Goal: Check status: Check status

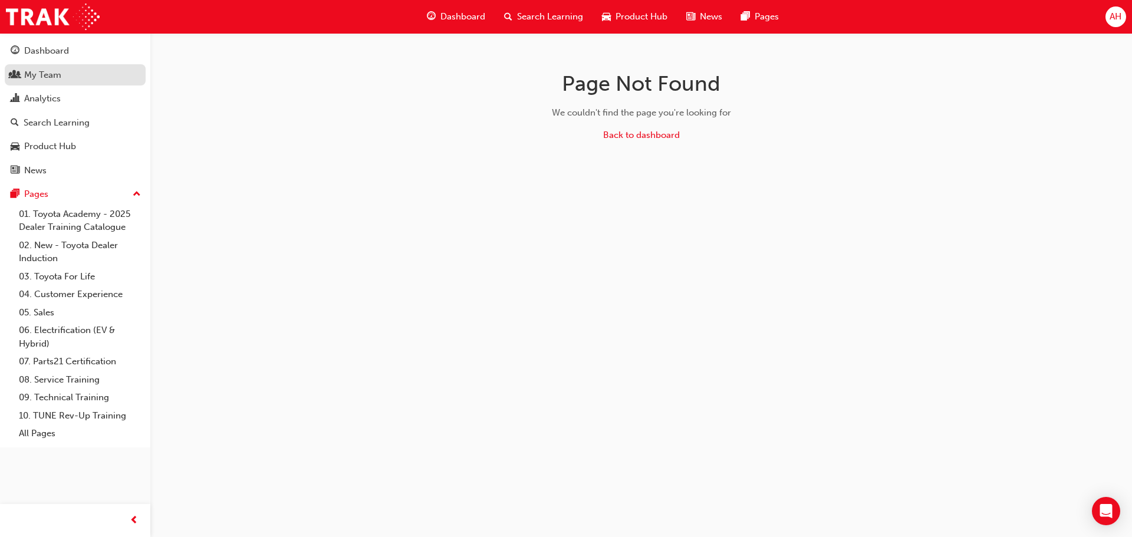
click at [52, 77] on div "My Team" at bounding box center [42, 75] width 37 height 14
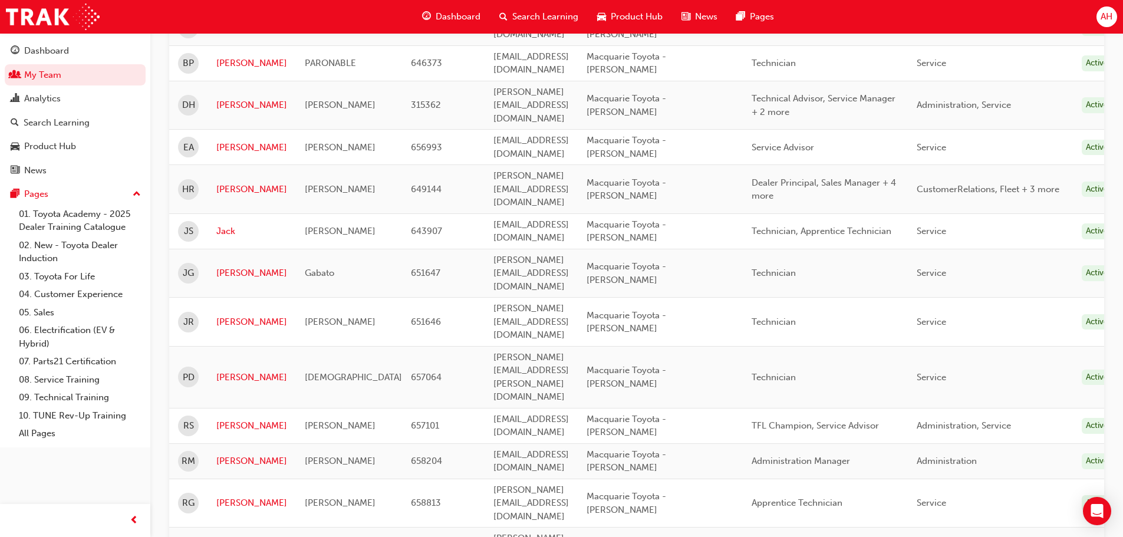
scroll to position [292, 0]
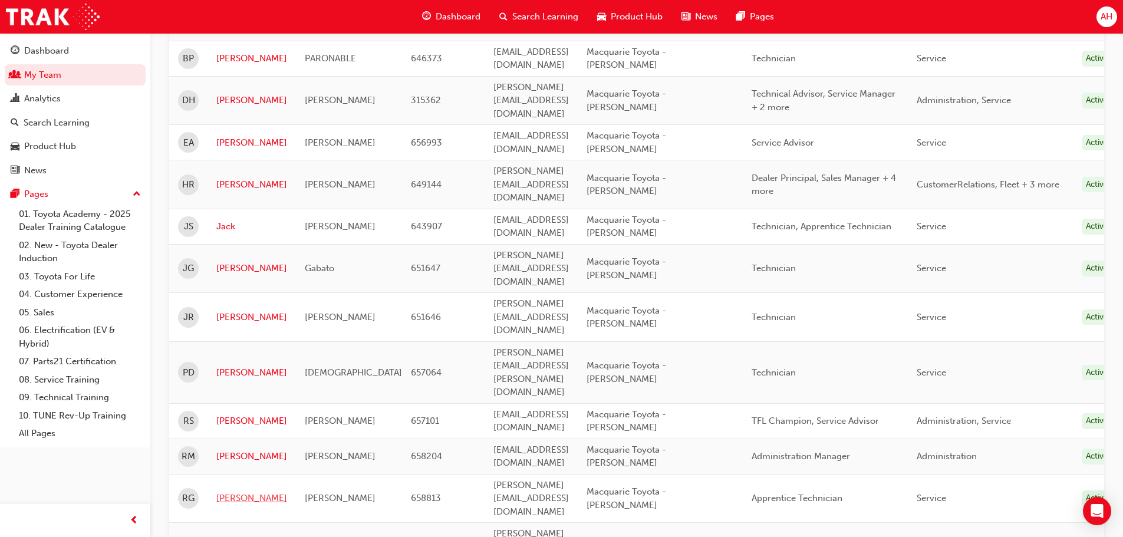
click at [231, 492] on link "[PERSON_NAME]" at bounding box center [251, 499] width 71 height 14
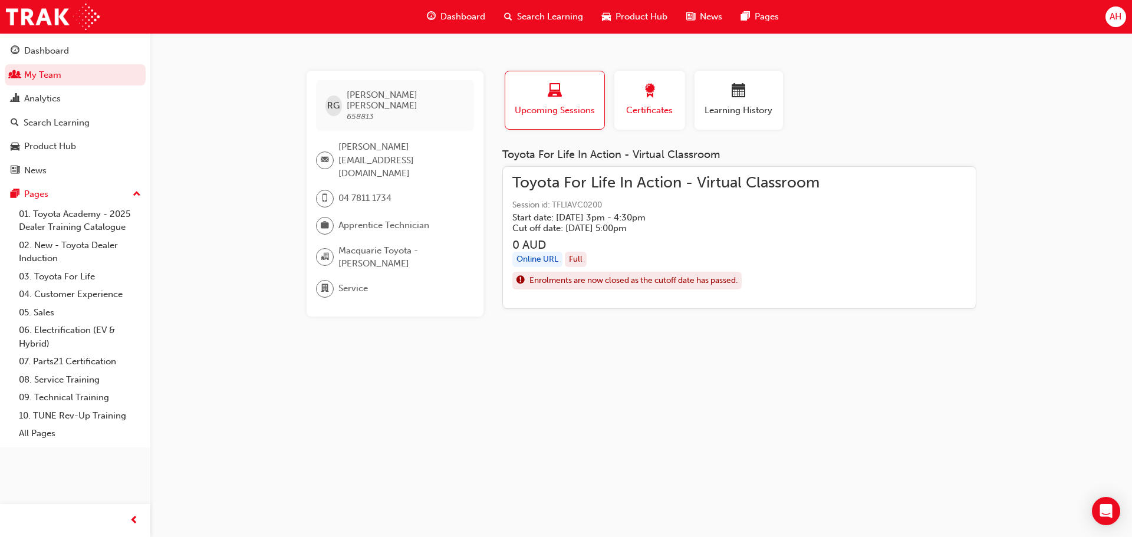
click at [641, 103] on div "Certificates" at bounding box center [649, 101] width 53 height 34
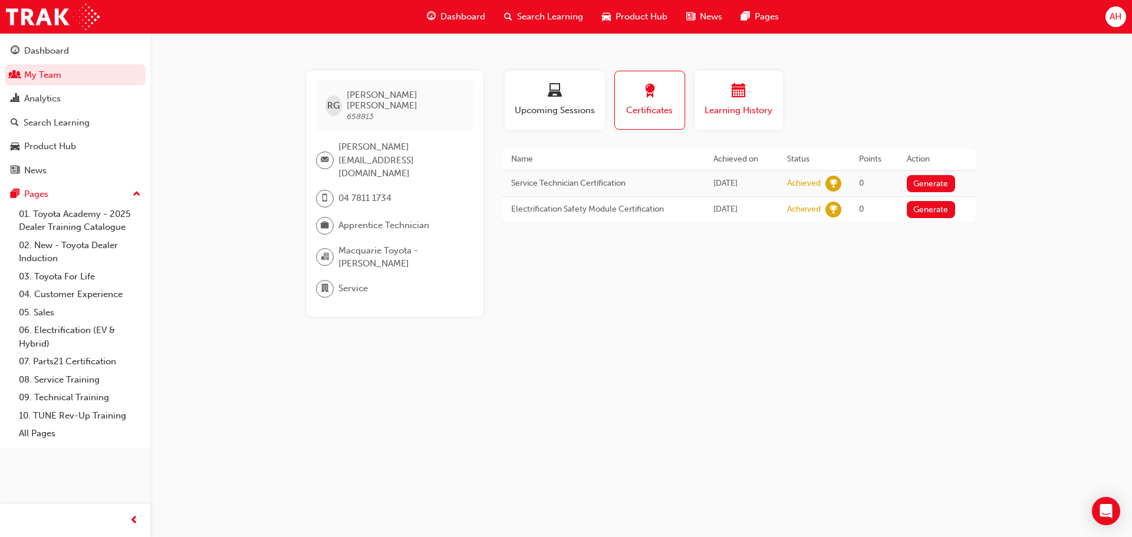
click at [759, 112] on span "Learning History" at bounding box center [738, 111] width 71 height 14
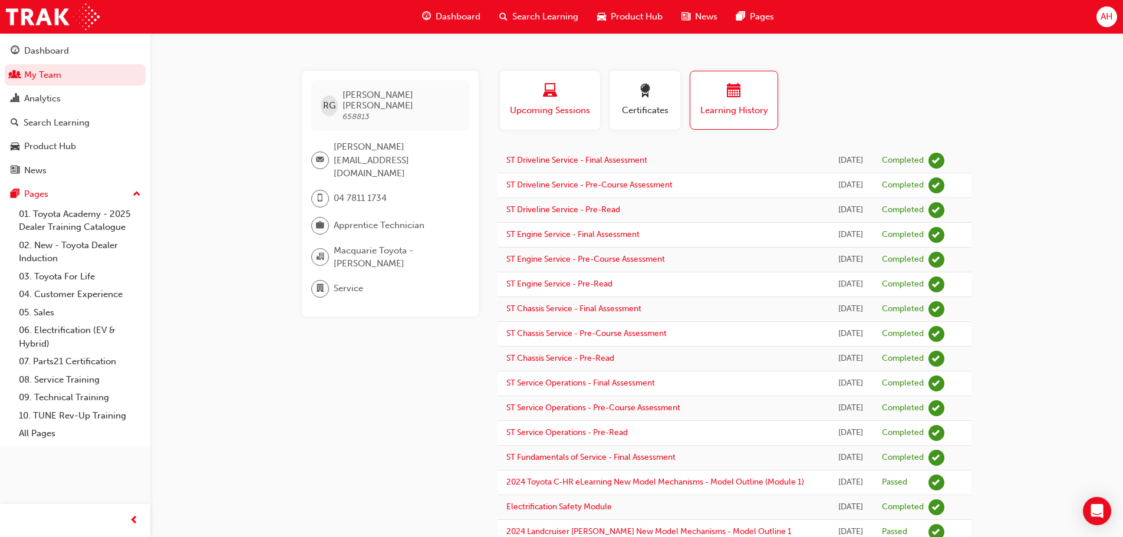
click at [566, 129] on button "Upcoming Sessions" at bounding box center [550, 100] width 100 height 59
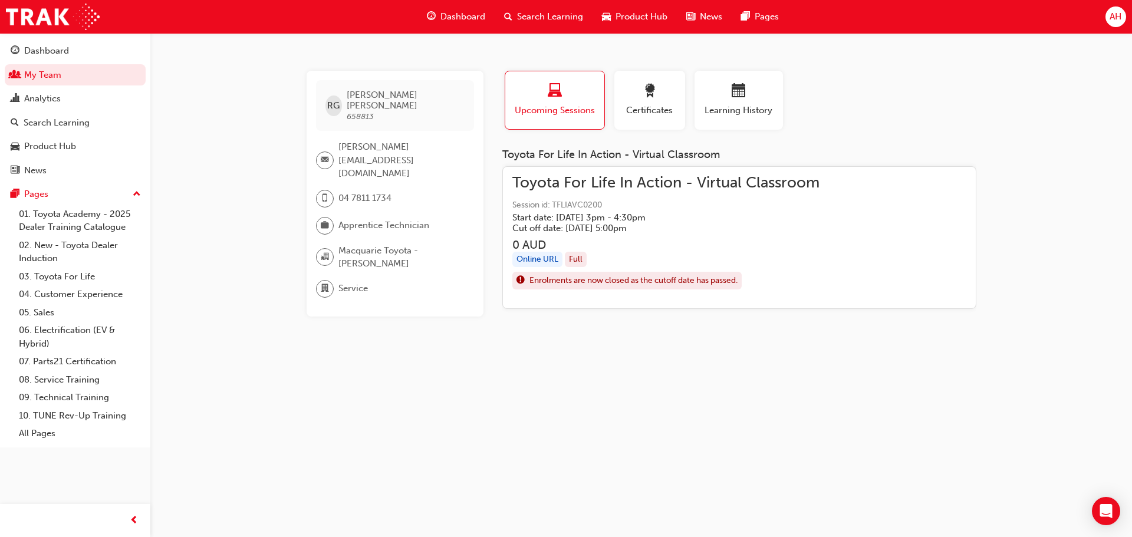
click at [657, 204] on span "Session id: TFLIAVC0200" at bounding box center [665, 206] width 307 height 14
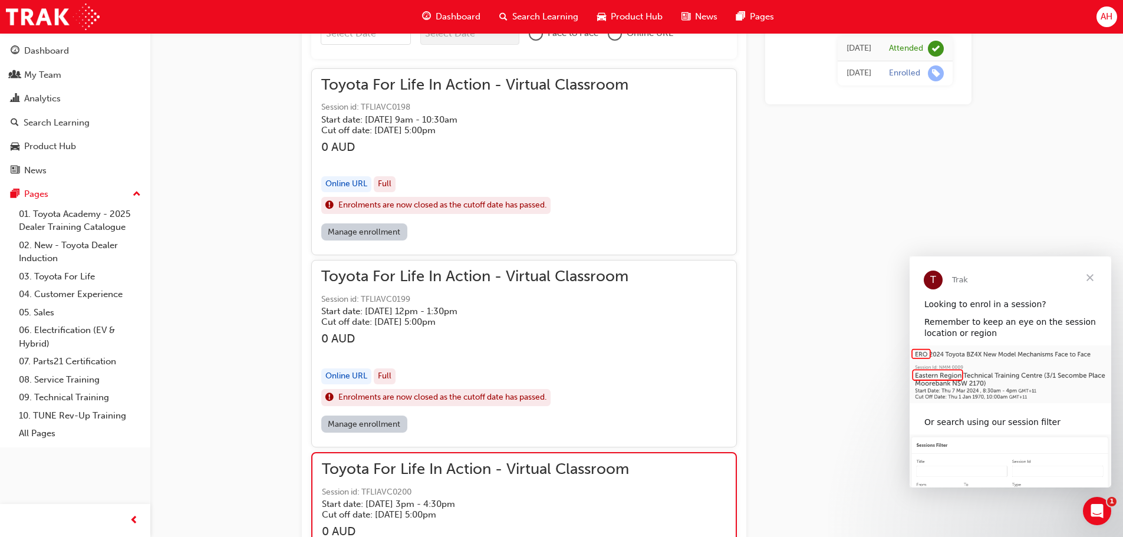
scroll to position [849, 0]
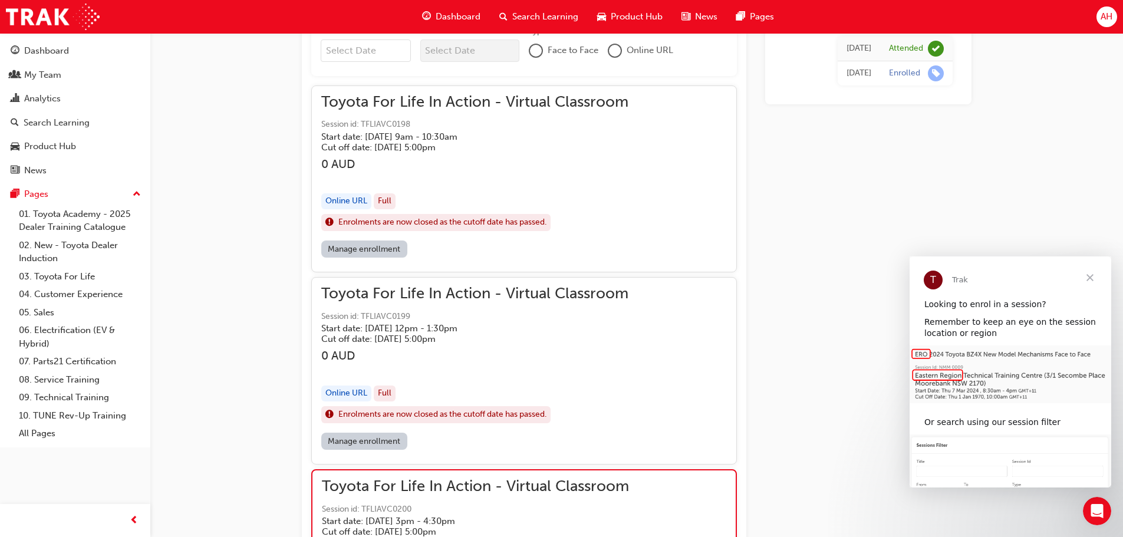
click at [1091, 278] on span "Close" at bounding box center [1090, 277] width 42 height 42
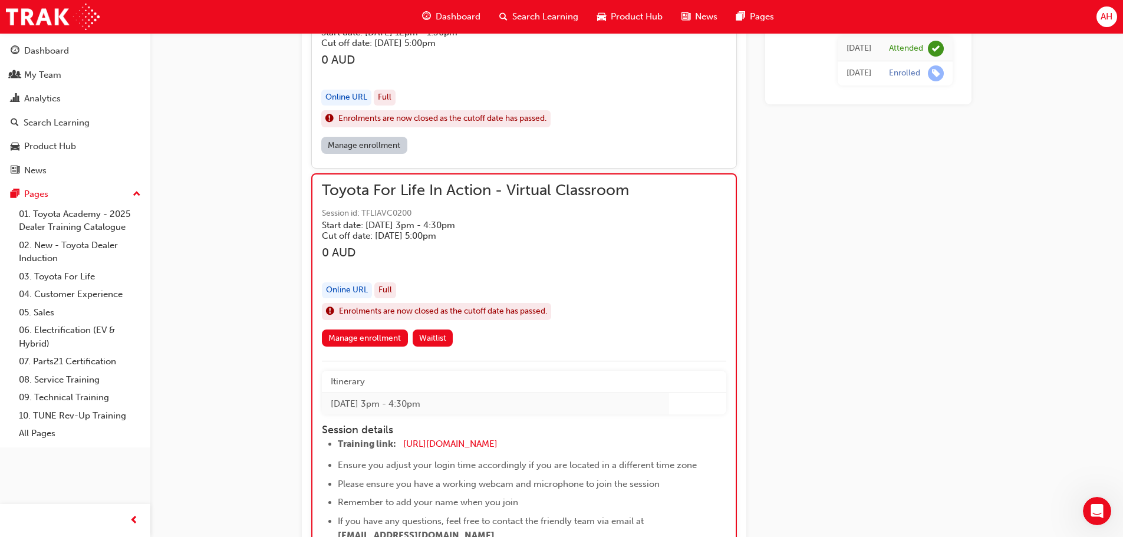
scroll to position [1144, 0]
click at [60, 52] on div "Dashboard" at bounding box center [46, 51] width 45 height 14
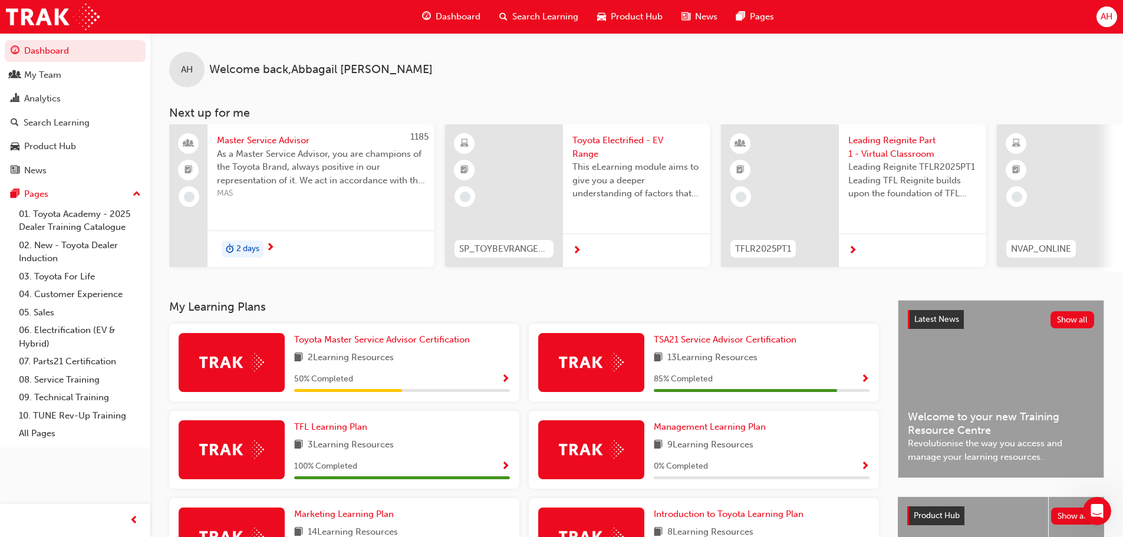
click at [937, 87] on div "AH Welcome back , [PERSON_NAME]" at bounding box center [636, 60] width 973 height 54
